Goal: Task Accomplishment & Management: Use online tool/utility

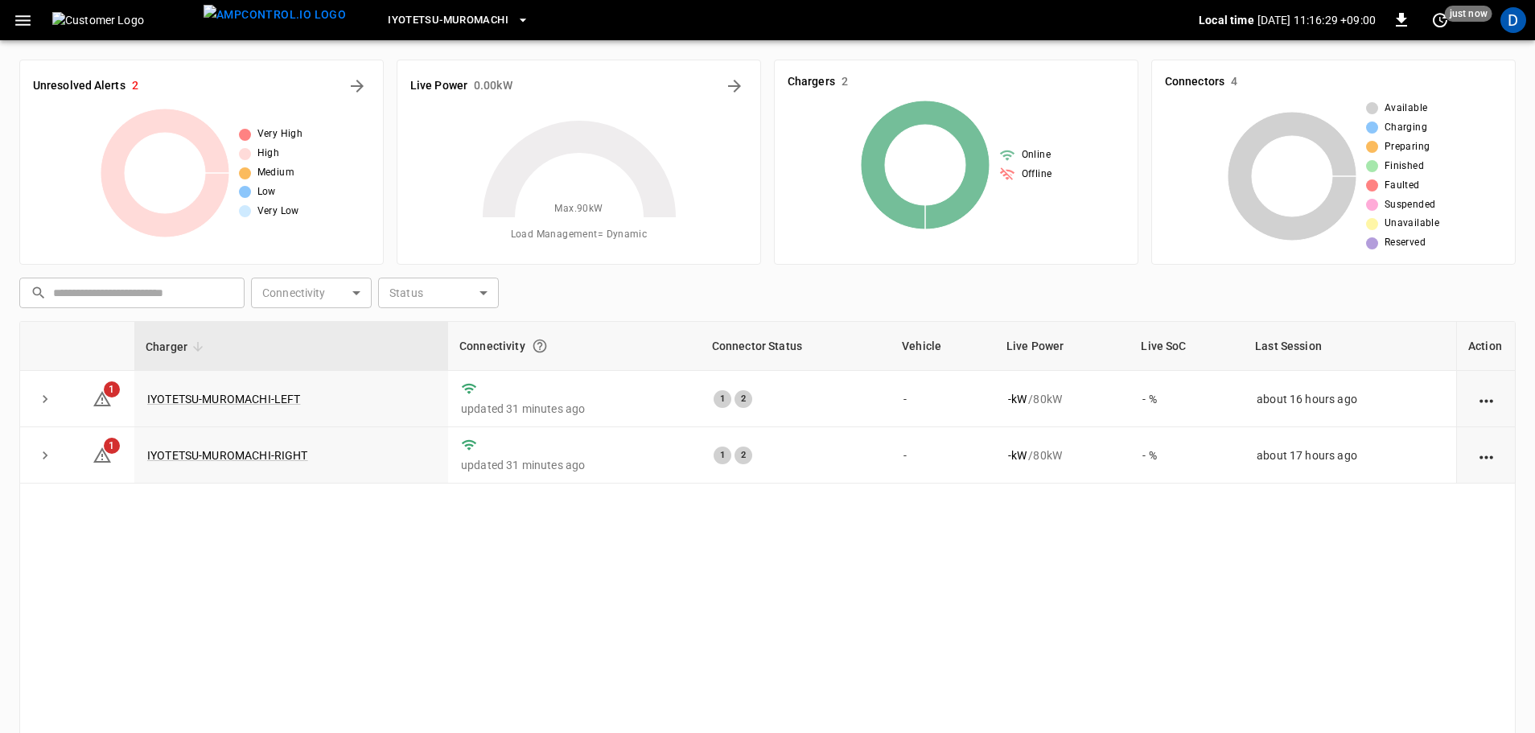
click at [24, 20] on icon "button" at bounding box center [22, 20] width 15 height 10
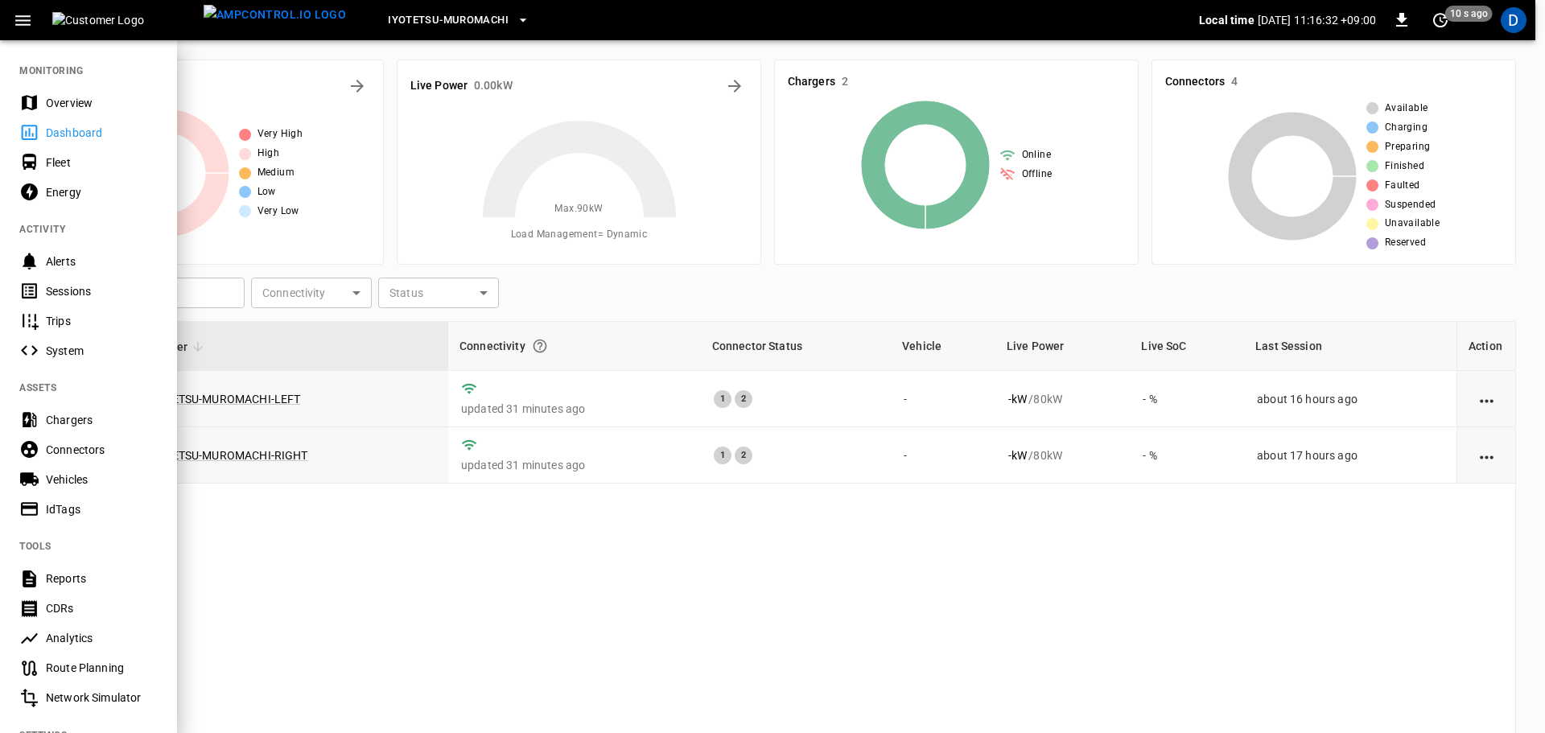
click at [75, 196] on div "Energy" at bounding box center [102, 192] width 112 height 16
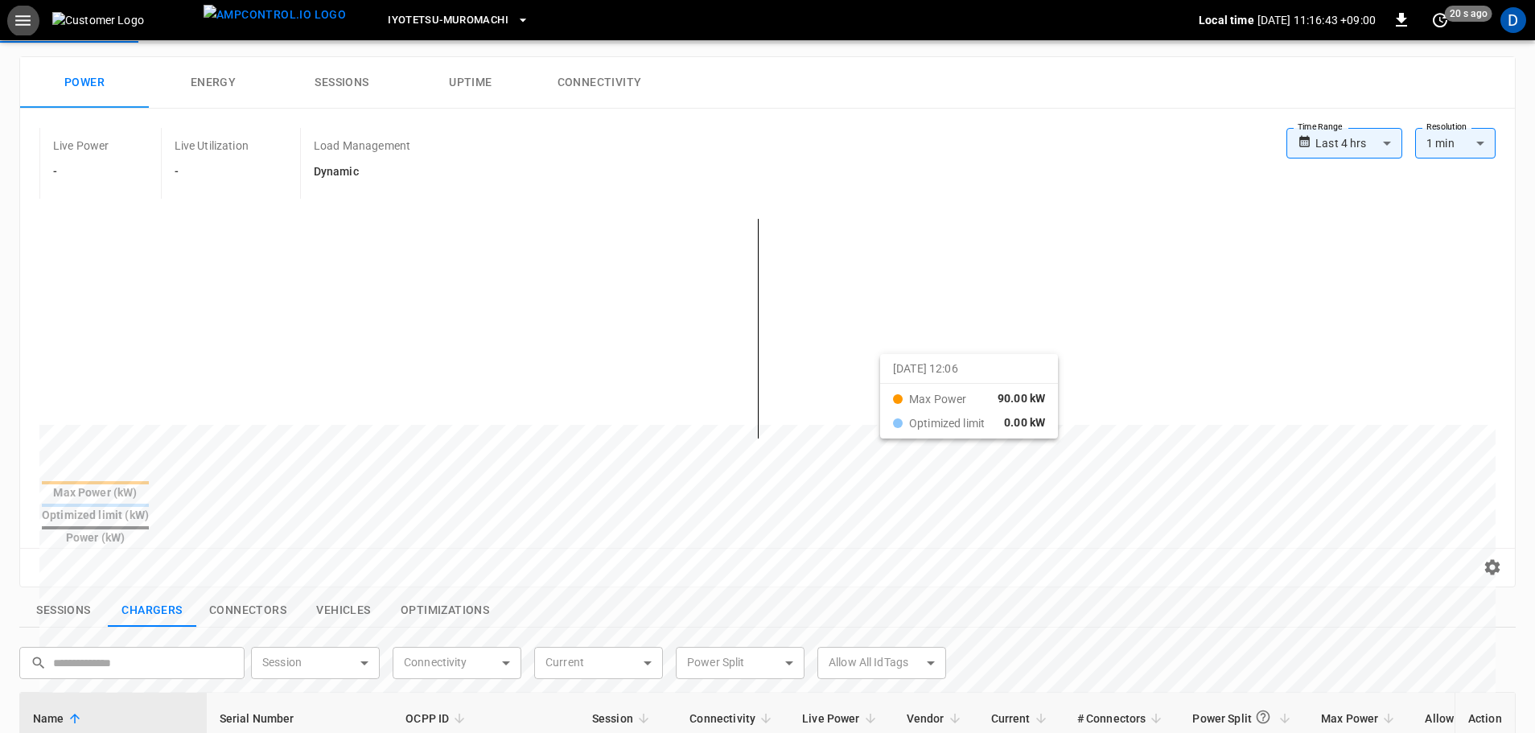
scroll to position [80, 0]
